Goal: Task Accomplishment & Management: Use online tool/utility

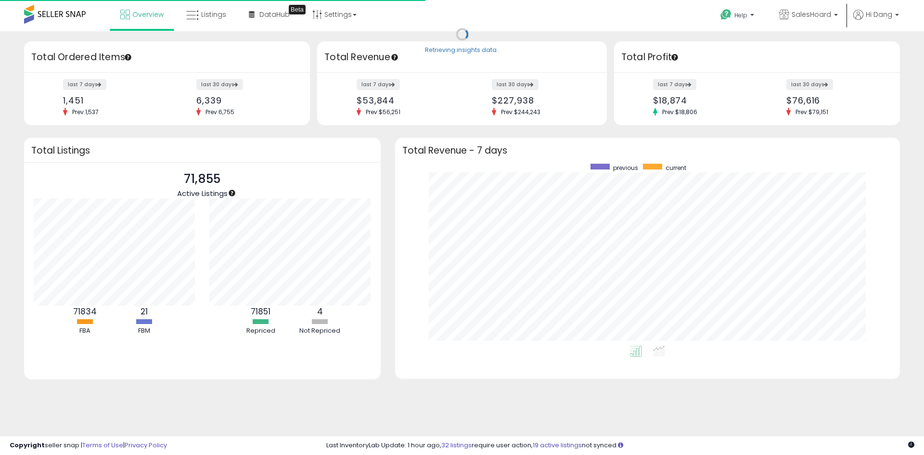
scroll to position [182, 485]
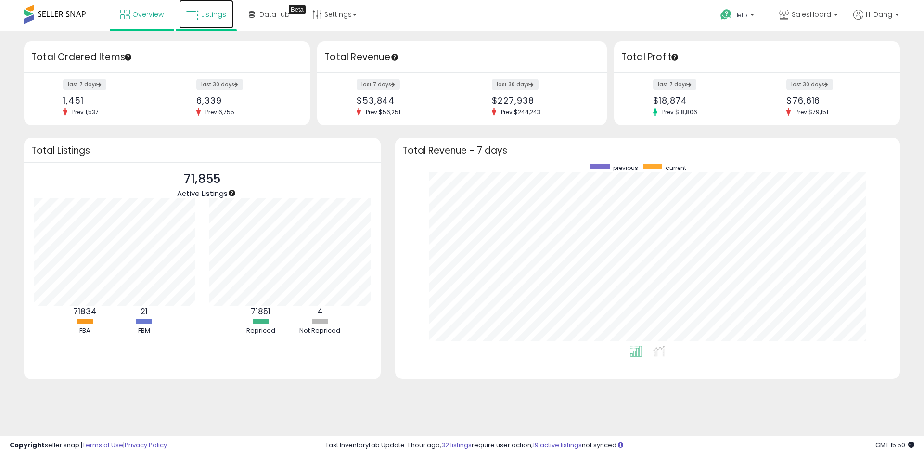
click at [221, 21] on link "Listings" at bounding box center [206, 14] width 54 height 29
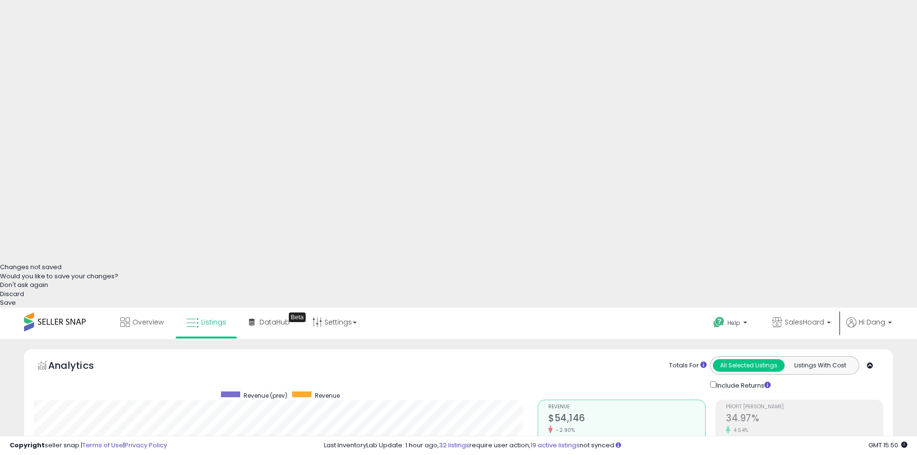
scroll to position [192, 0]
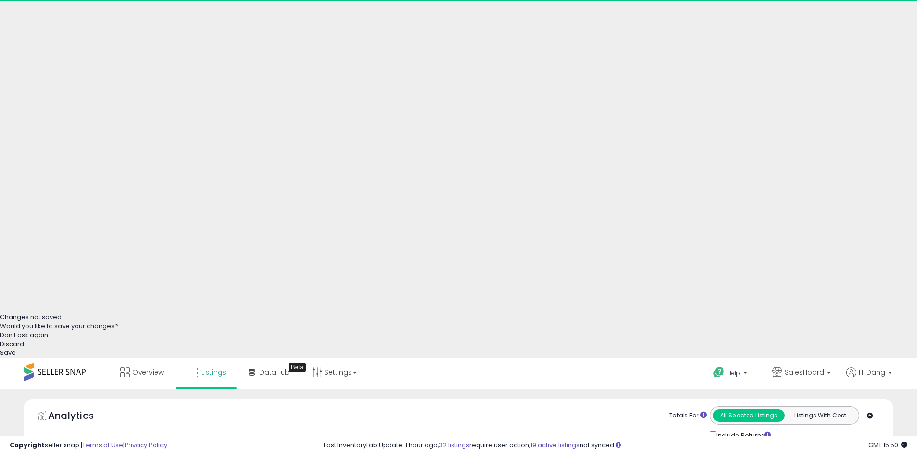
scroll to position [197, 504]
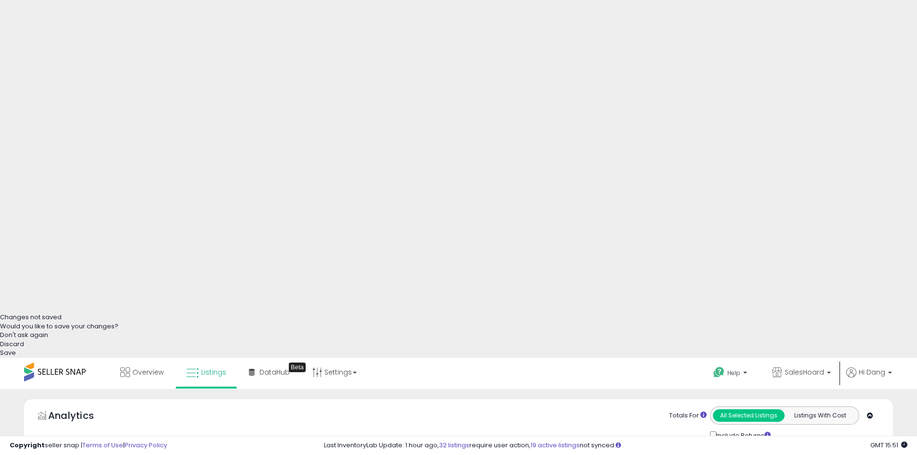
drag, startPoint x: 839, startPoint y: 230, endPoint x: 840, endPoint y: 241, distance: 11.6
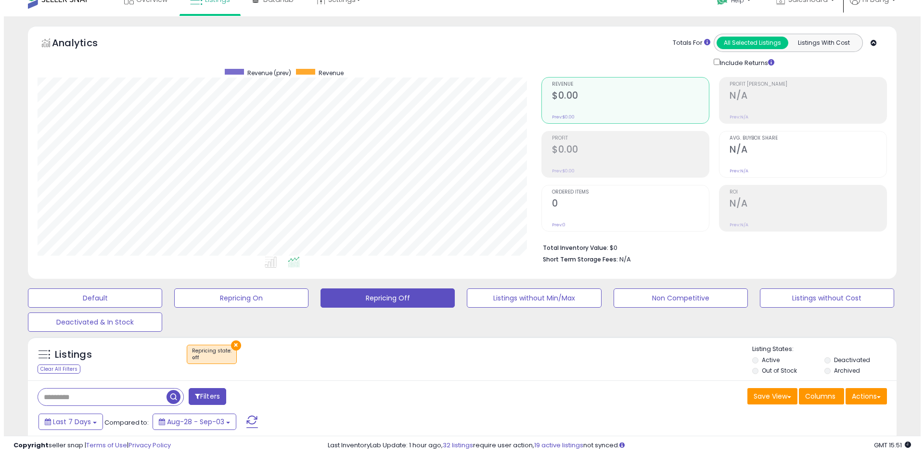
scroll to position [178, 0]
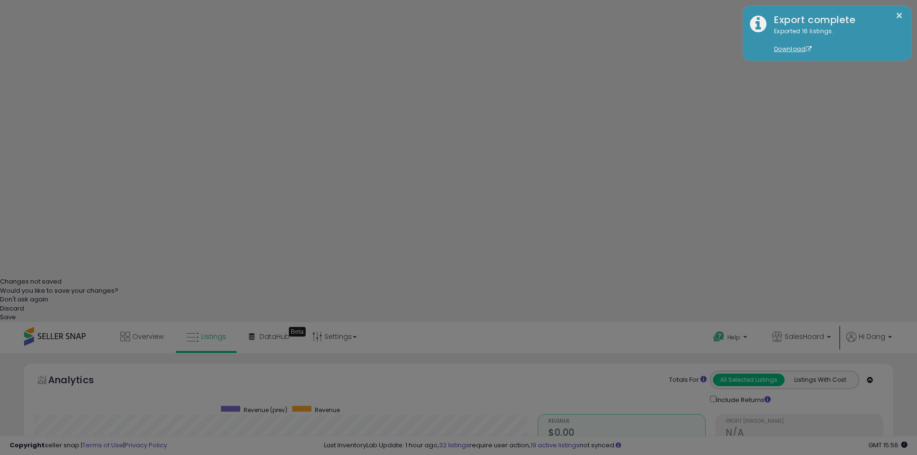
scroll to position [197, 508]
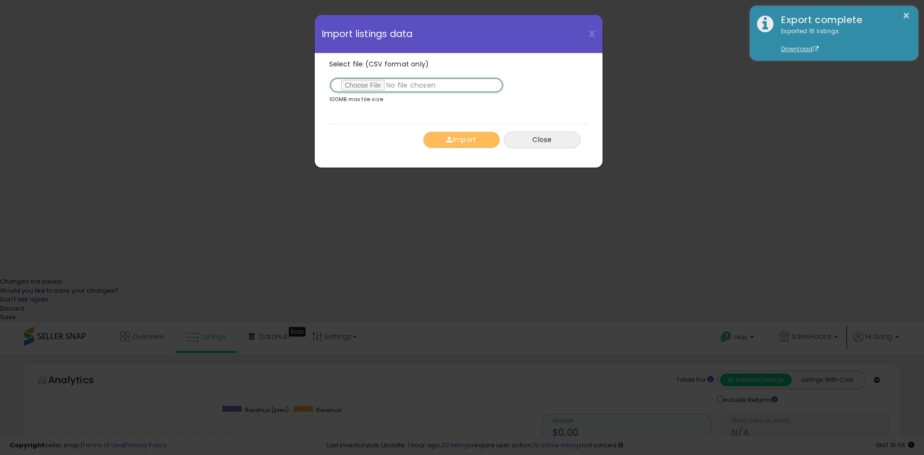
click at [366, 82] on input "Select file (CSV format only)" at bounding box center [416, 85] width 175 height 16
type input "**********"
click at [454, 140] on button "Import" at bounding box center [461, 139] width 77 height 17
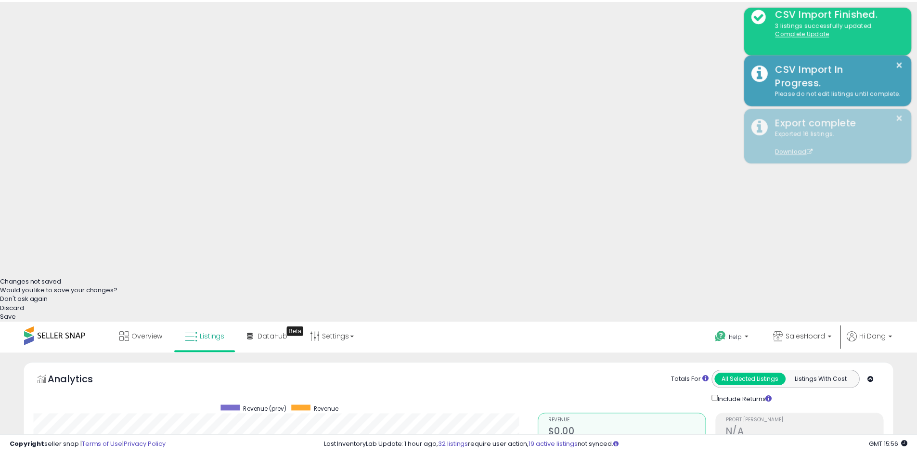
scroll to position [480953, 480647]
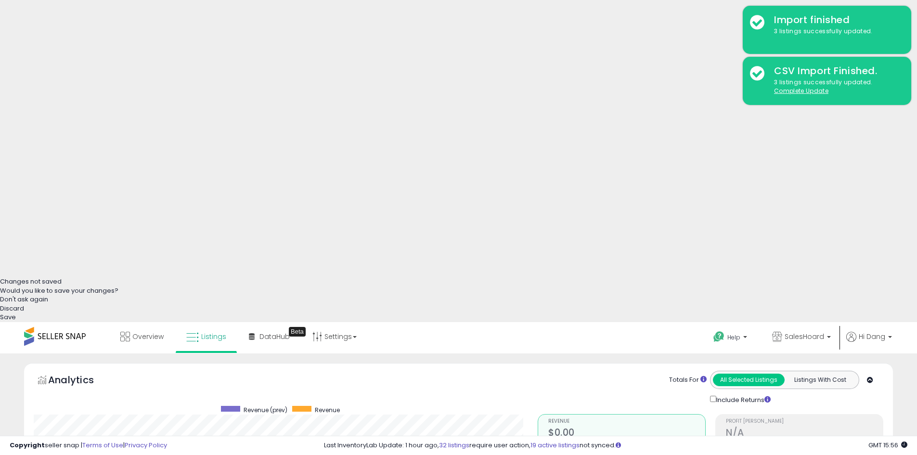
drag, startPoint x: 411, startPoint y: 221, endPoint x: 449, endPoint y: 218, distance: 37.7
